Goal: Find specific page/section: Find specific page/section

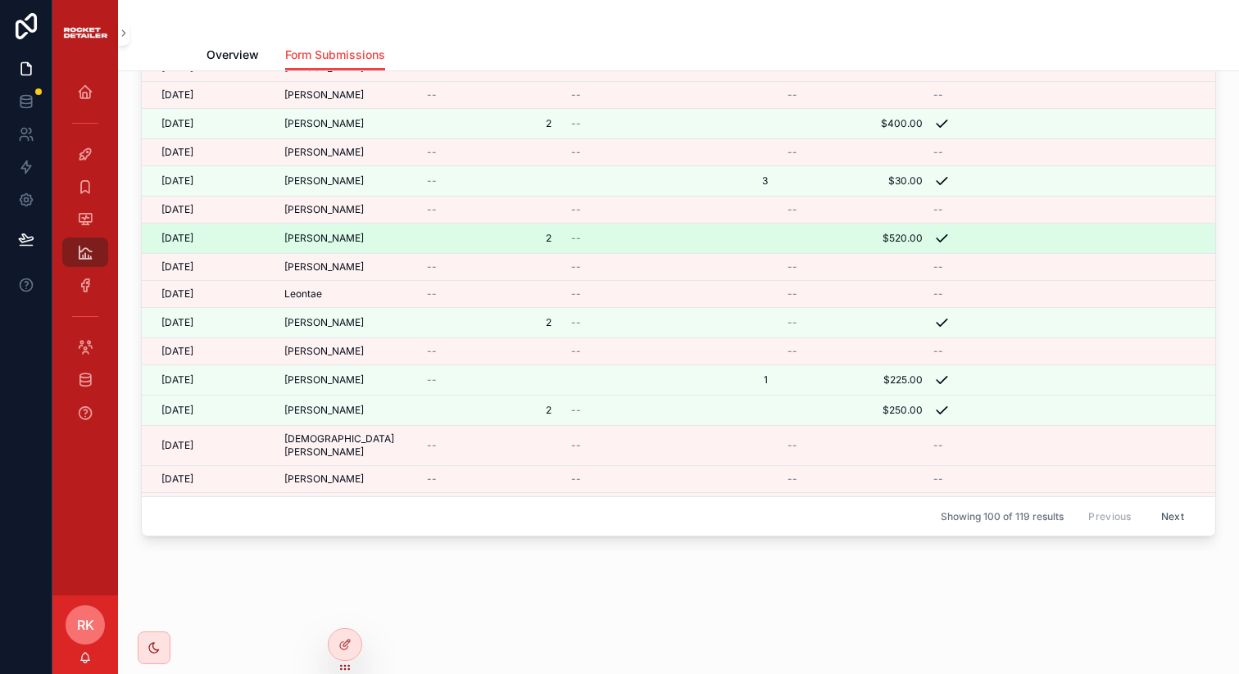
scroll to position [2331, 0]
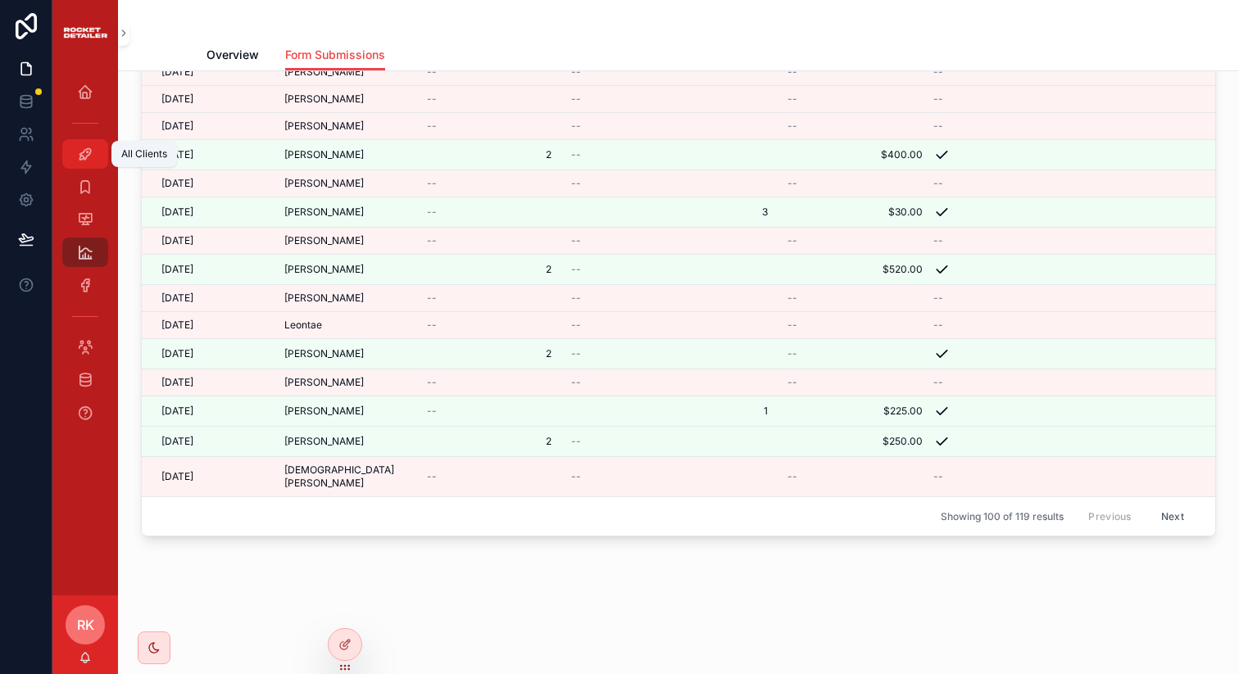
click at [83, 152] on icon "scrollable content" at bounding box center [85, 154] width 16 height 16
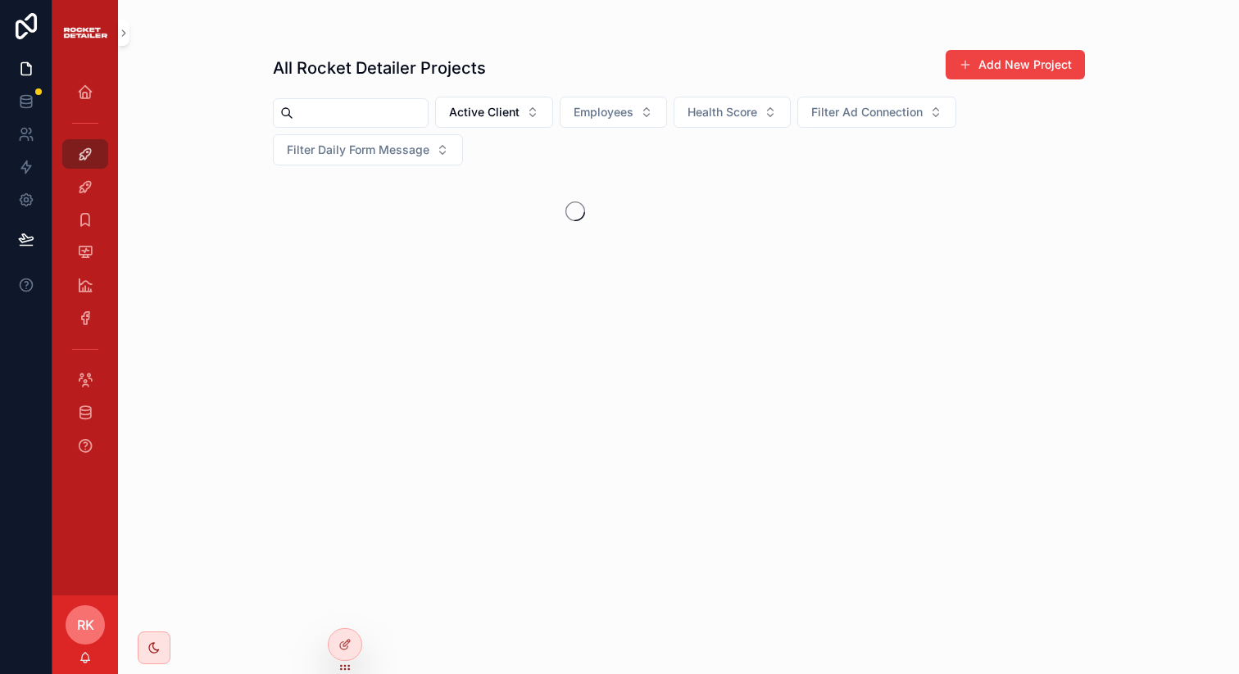
click at [353, 108] on input "scrollable content" at bounding box center [360, 113] width 134 height 23
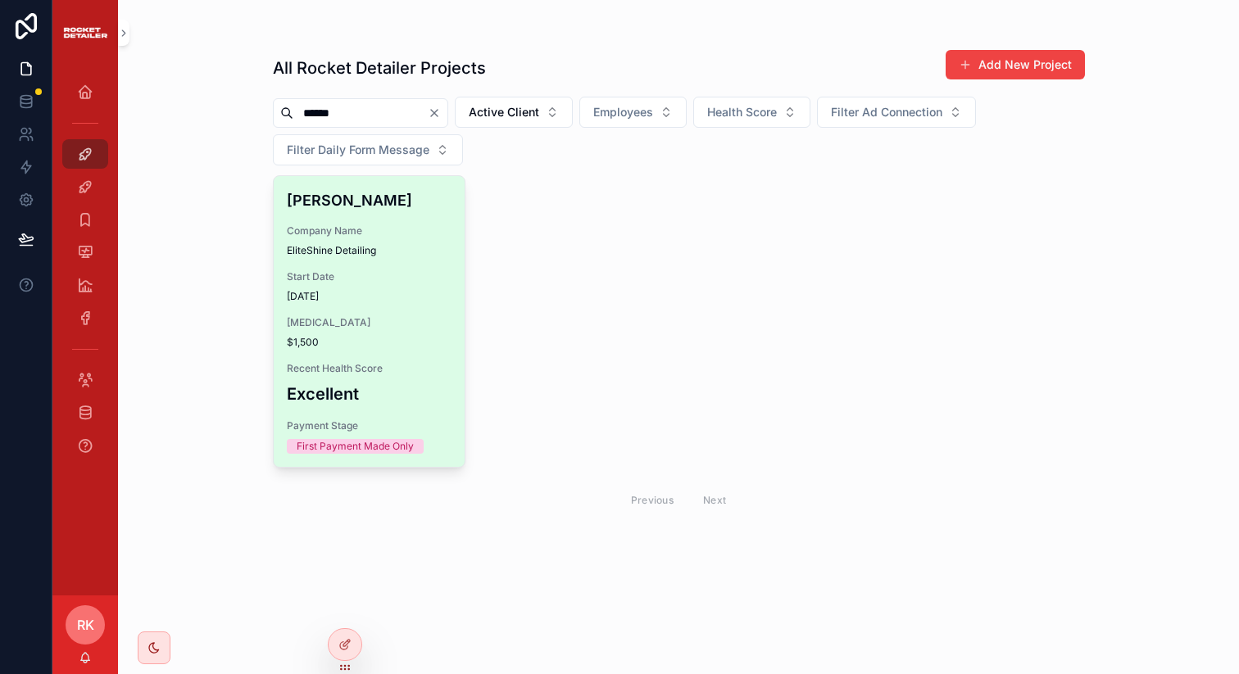
type input "******"
click at [354, 314] on div "[PERSON_NAME] Company Name EliteShine Detailing Start Date [DATE] [MEDICAL_DATA…" at bounding box center [370, 321] width 192 height 291
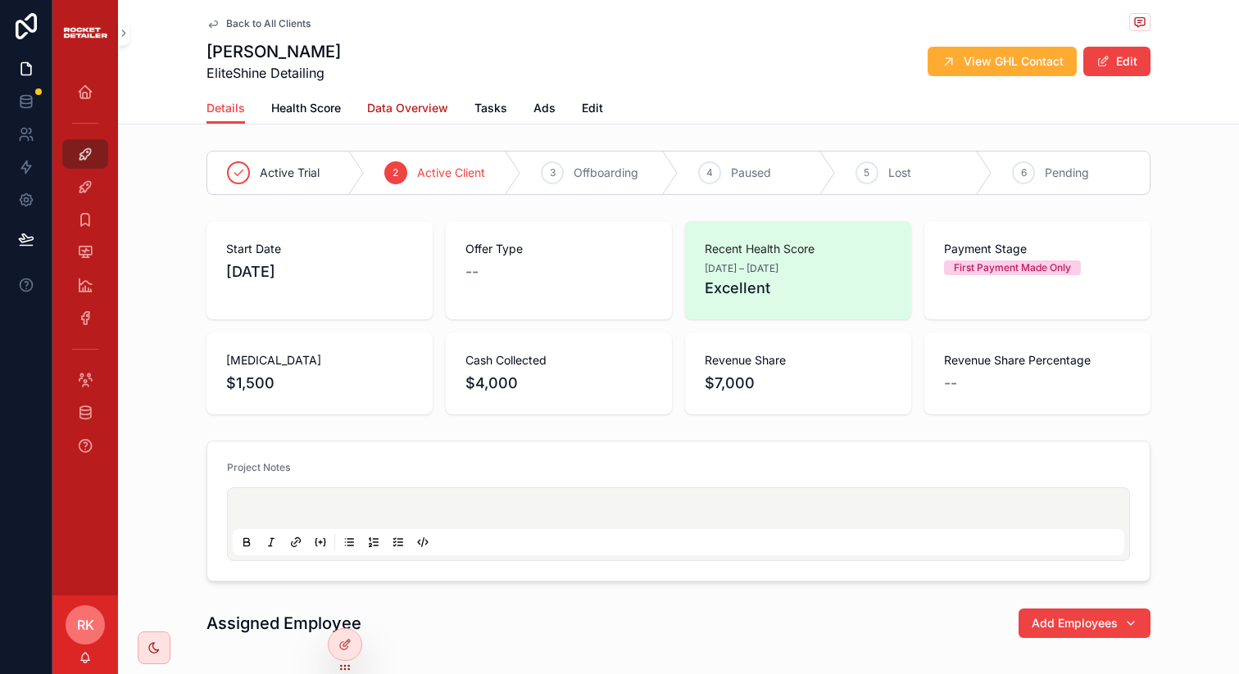
click at [379, 111] on span "Data Overview" at bounding box center [407, 108] width 81 height 16
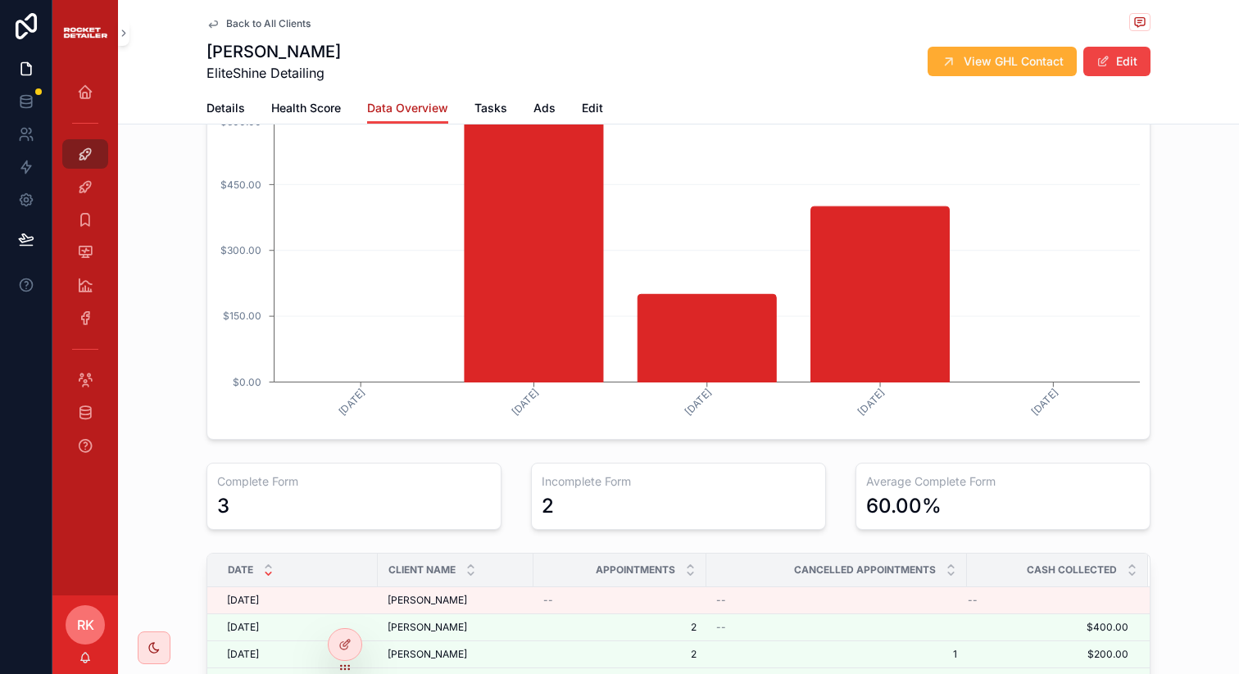
scroll to position [862, 0]
